Goal: Check status: Check status

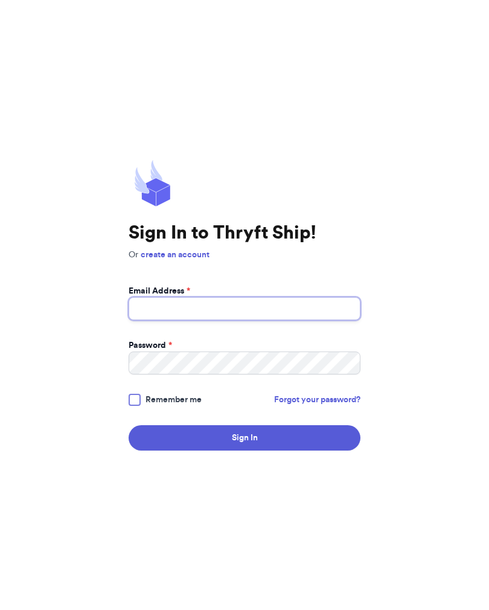
type input "earleskylee@gmail.com"
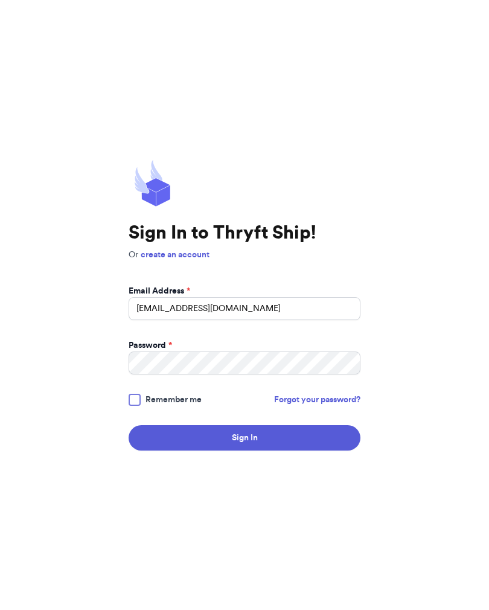
click at [245, 447] on button "Sign In" at bounding box center [245, 437] width 232 height 25
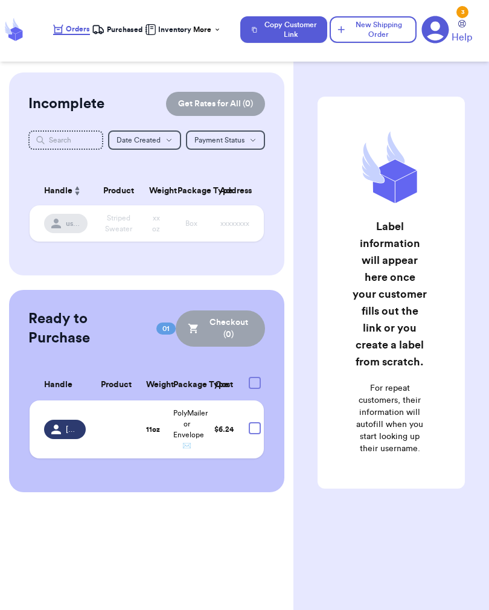
checkbox input "false"
click at [131, 42] on nav "Orders Purchased Inventory More Stats Completed Orders Copy Customer Link New S…" at bounding box center [265, 30] width 449 height 40
click at [126, 33] on span "Purchased" at bounding box center [125, 30] width 36 height 10
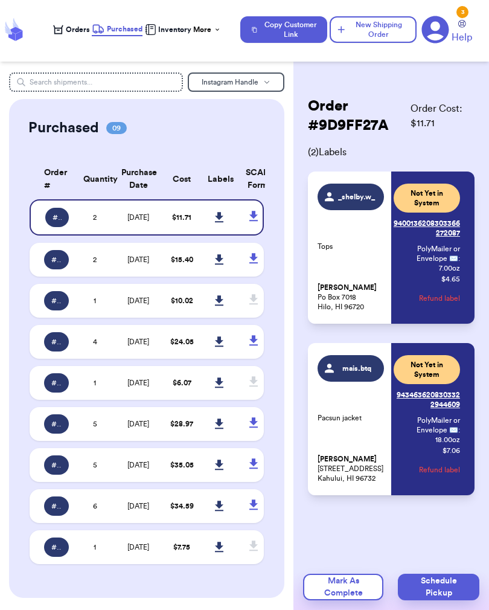
click at [163, 276] on td "$ 15.40" at bounding box center [181, 260] width 37 height 34
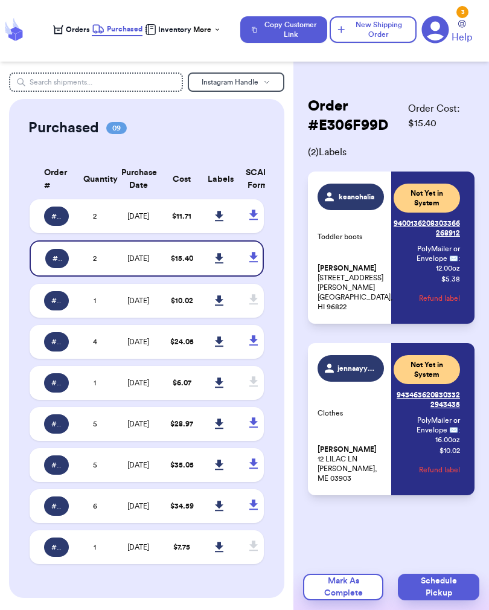
click at [219, 263] on icon at bounding box center [219, 258] width 8 height 10
click at [211, 216] on link at bounding box center [220, 216] width 27 height 27
